Goal: Information Seeking & Learning: Learn about a topic

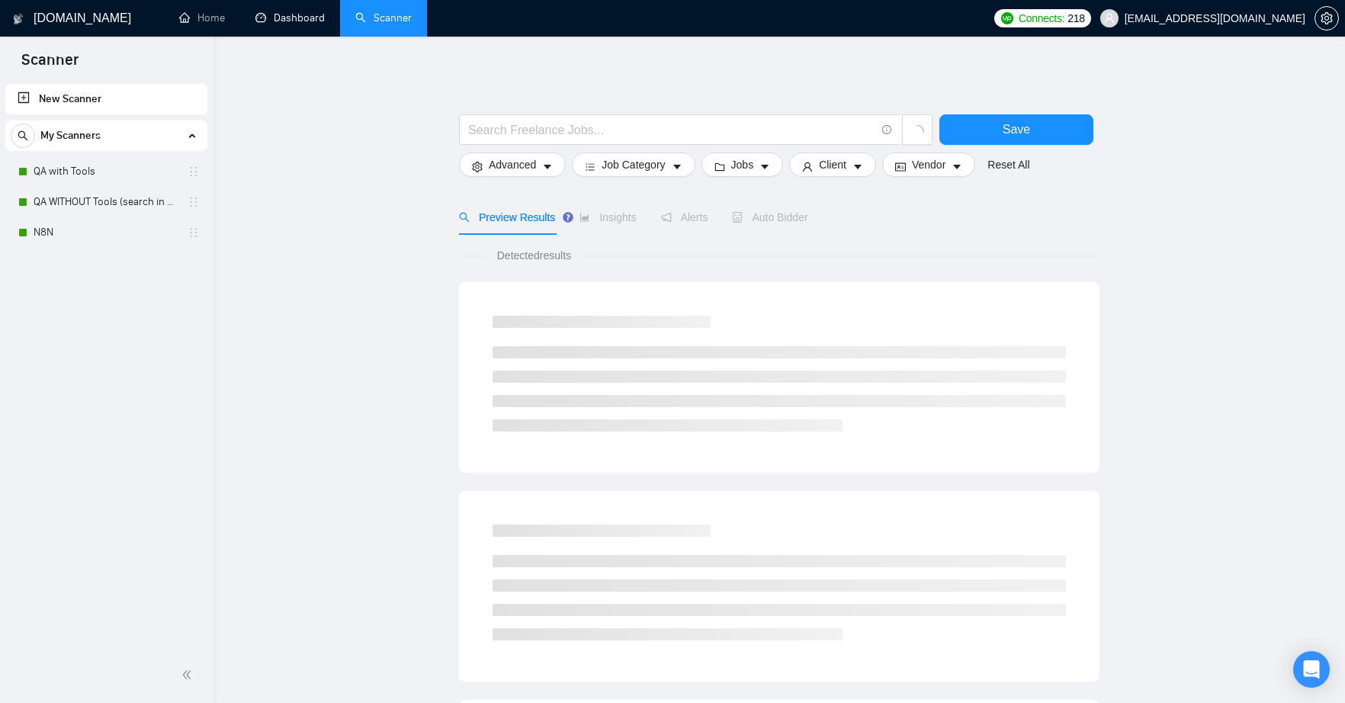
click at [303, 14] on link "Dashboard" at bounding box center [289, 17] width 69 height 13
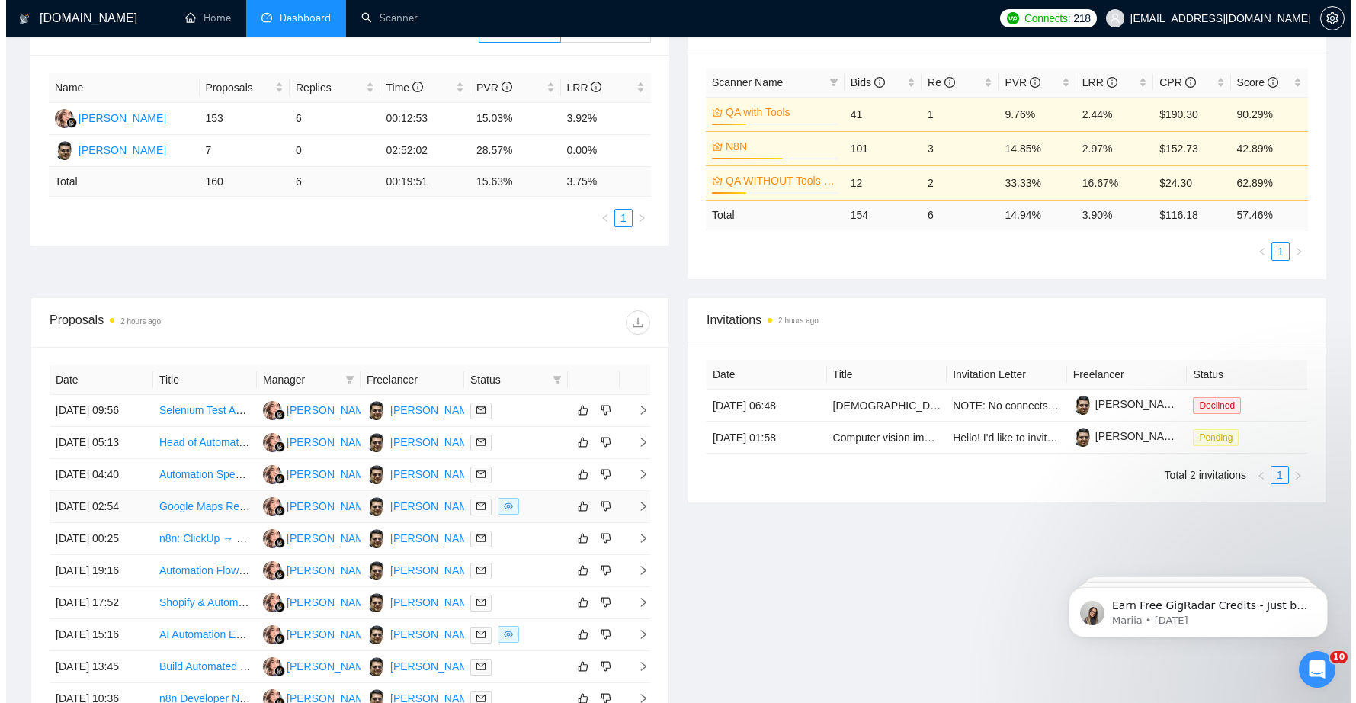
scroll to position [409, 0]
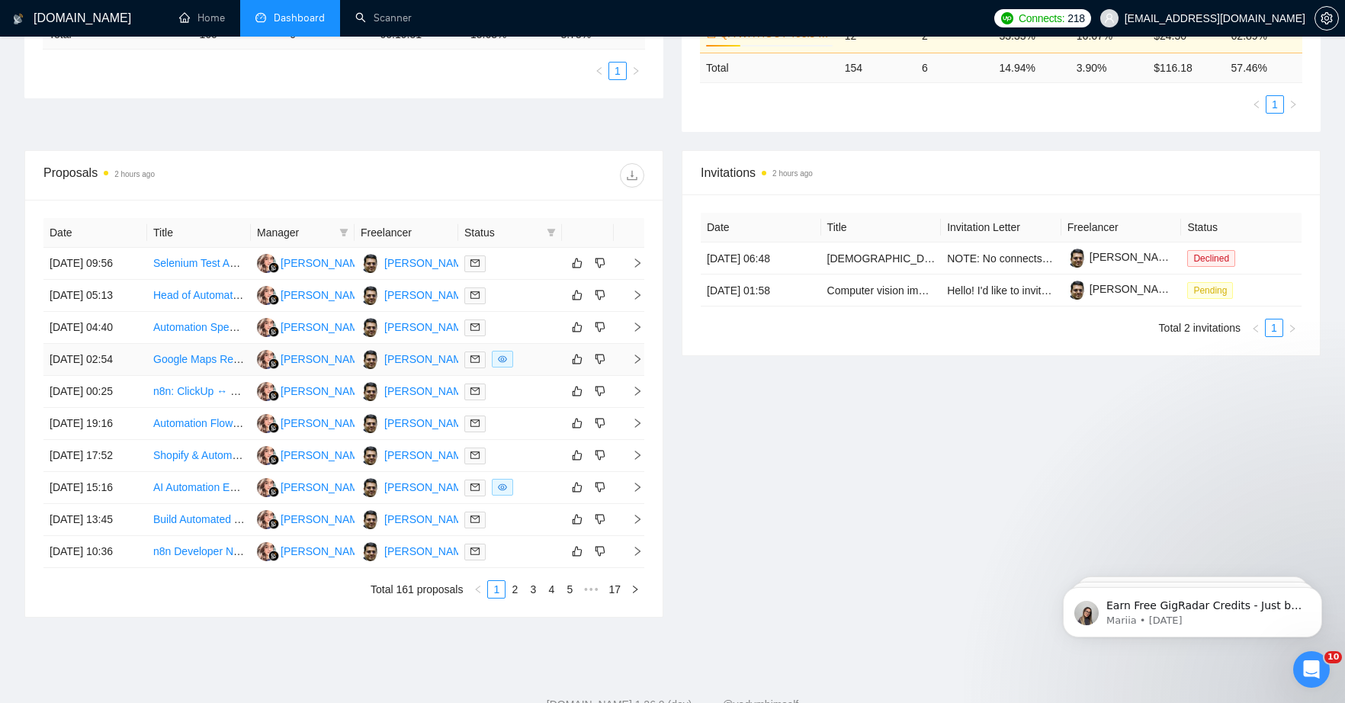
click at [193, 365] on link "Google Maps Review Scraper With API connection for n8n" at bounding box center [291, 359] width 277 height 12
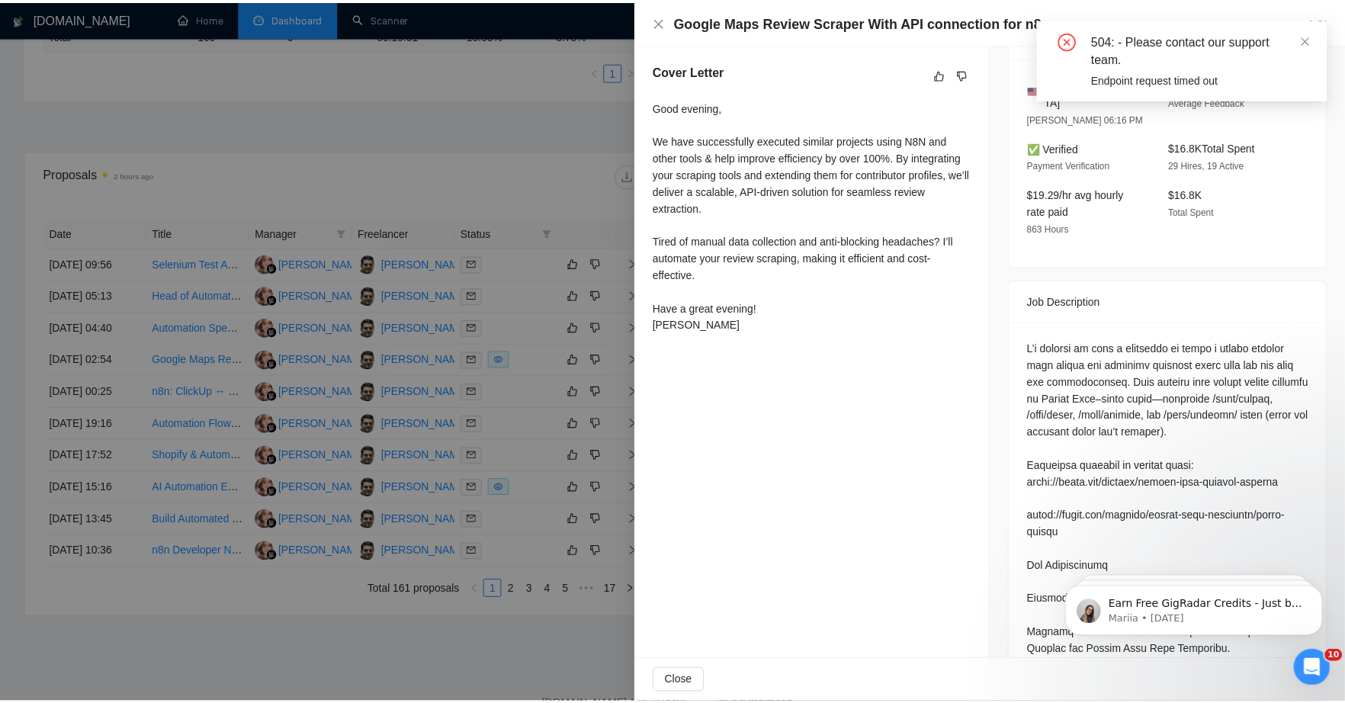
scroll to position [261, 0]
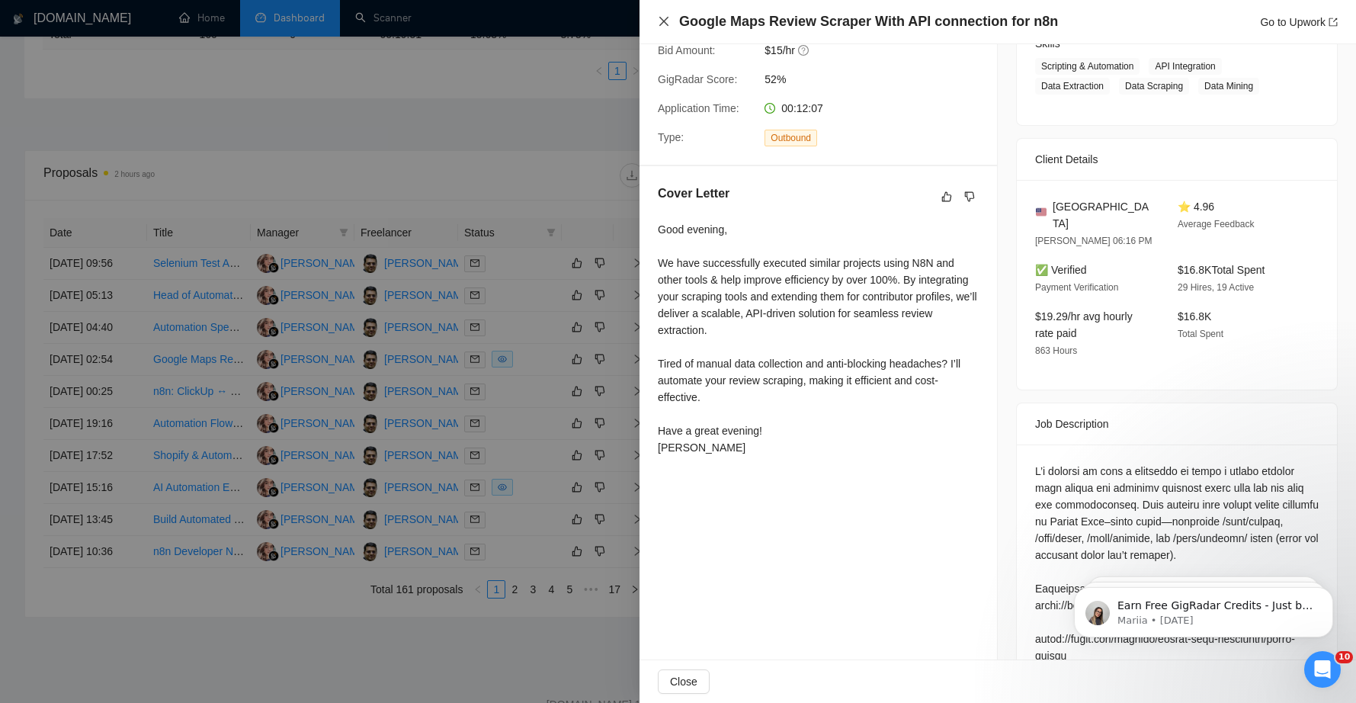
click at [663, 23] on icon "close" at bounding box center [664, 21] width 12 height 12
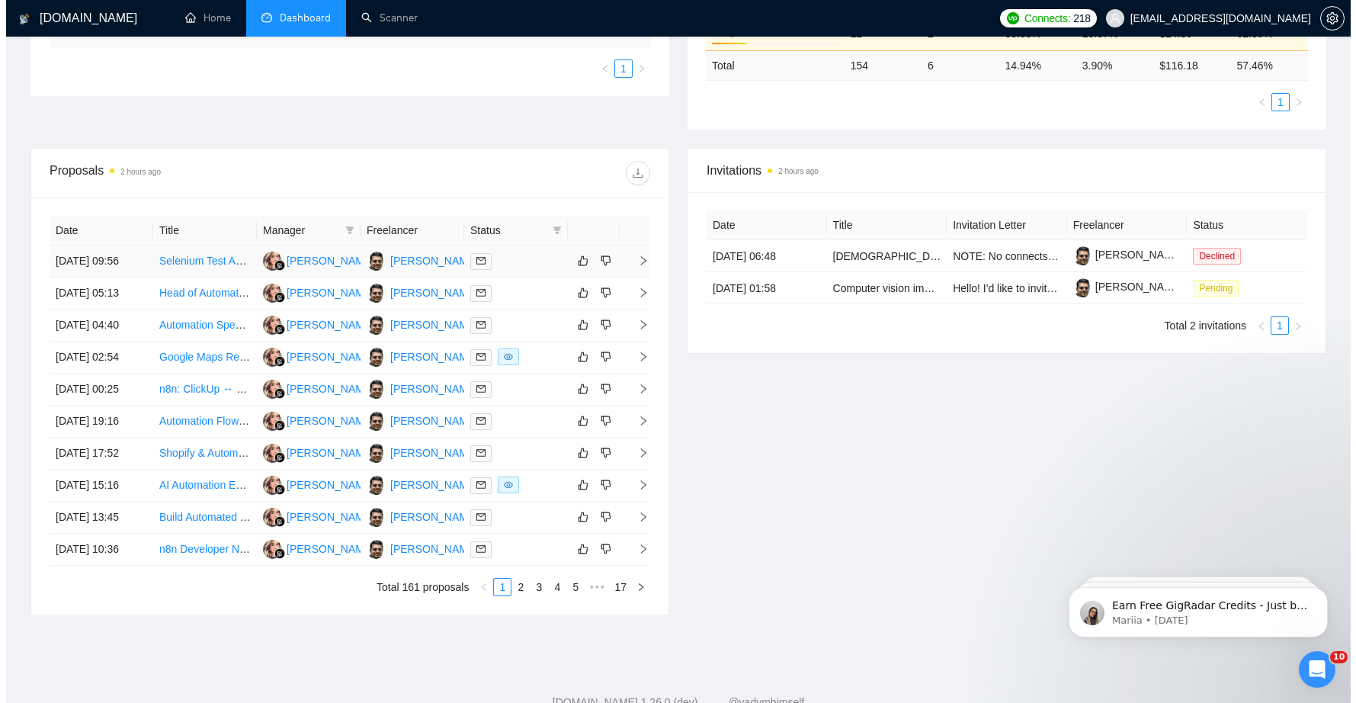
scroll to position [413, 0]
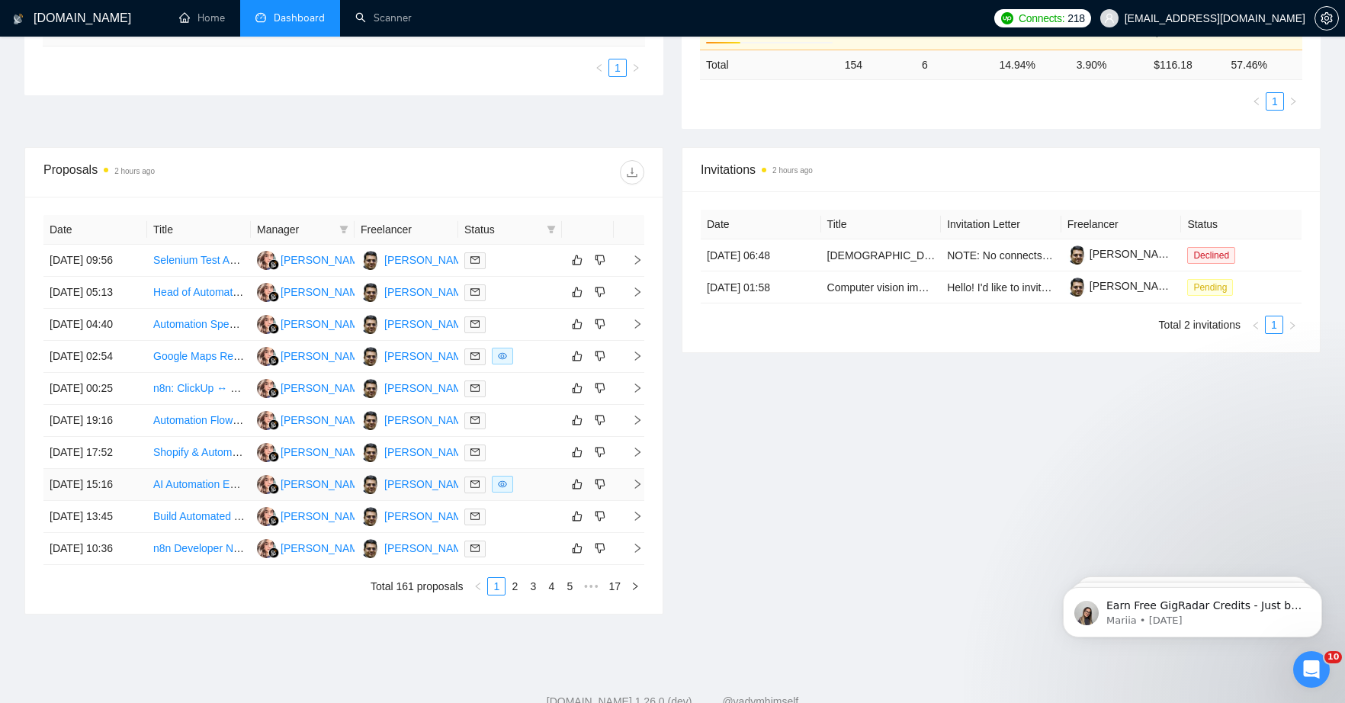
click at [178, 490] on link "AI Automation Expert – eBay Image Optimization Workflow for Amazon-to-eBay Drop…" at bounding box center [373, 484] width 441 height 12
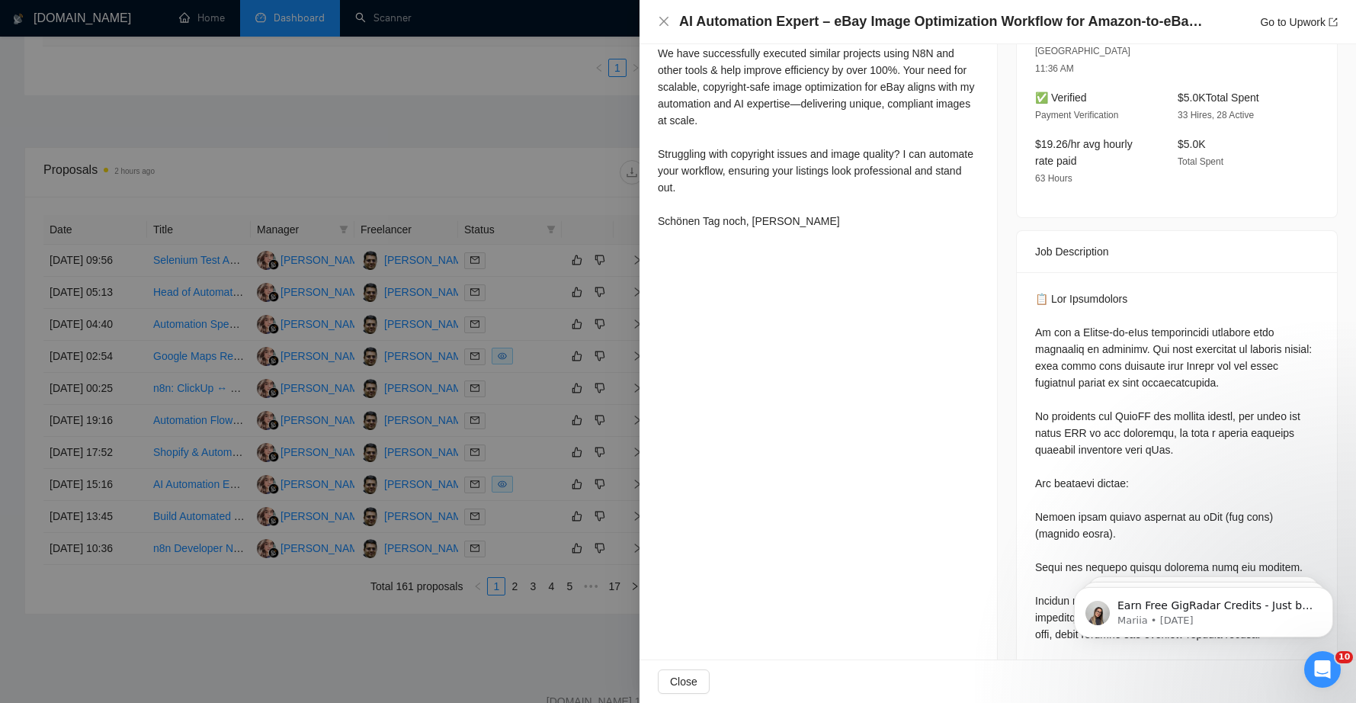
scroll to position [570, 0]
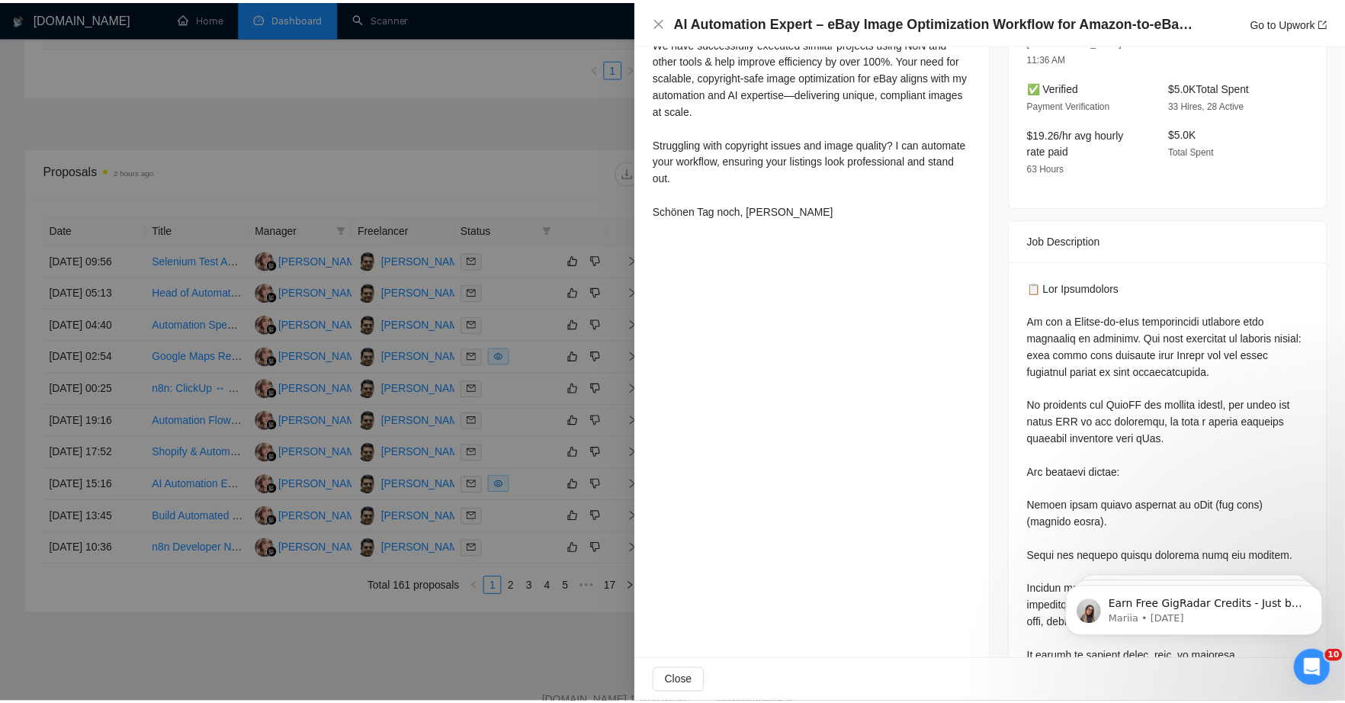
scroll to position [159, 0]
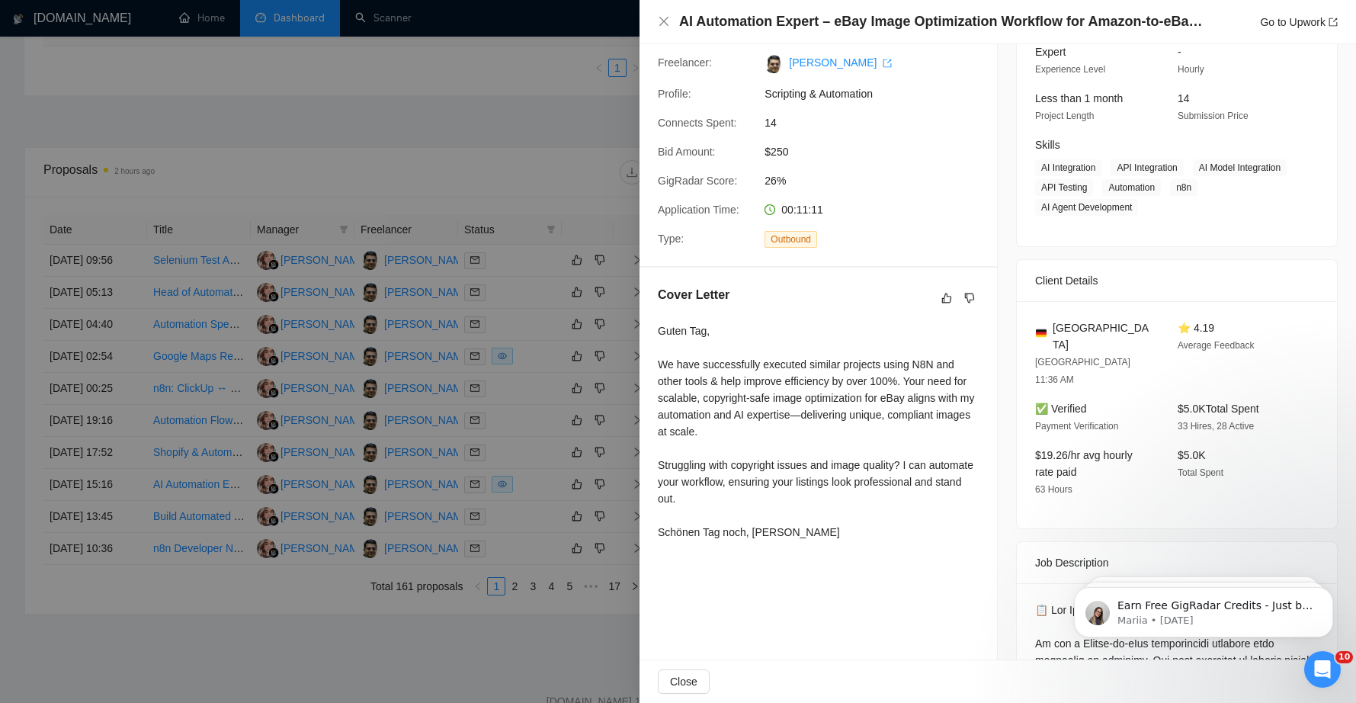
click at [588, 156] on div at bounding box center [678, 351] width 1356 height 703
